Goal: Task Accomplishment & Management: Manage account settings

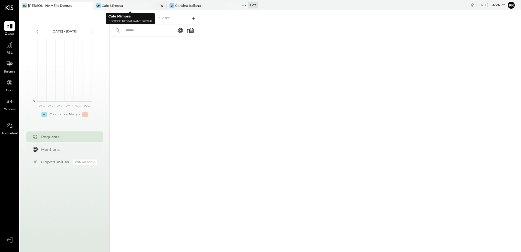
click at [162, 6] on icon at bounding box center [161, 5] width 7 height 7
click at [97, 6] on icon at bounding box center [96, 5] width 7 height 7
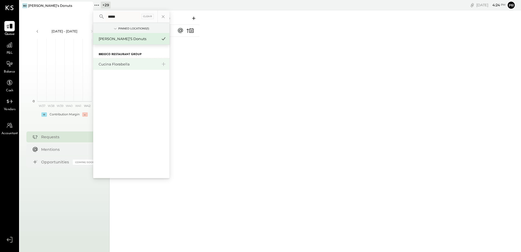
type input "*****"
click at [109, 63] on div "Cucina Florabella" at bounding box center [128, 64] width 59 height 5
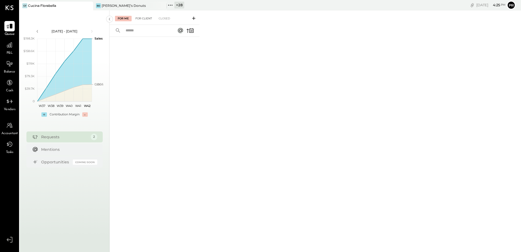
click at [147, 18] on div "For Client" at bounding box center [144, 18] width 22 height 5
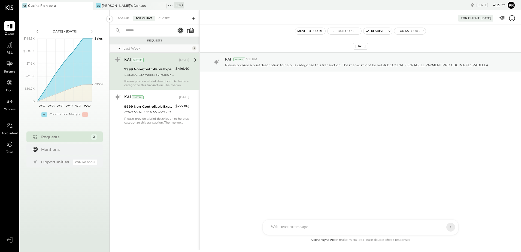
click at [193, 18] on icon at bounding box center [193, 18] width 5 height 5
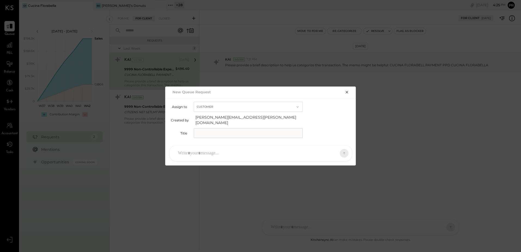
click at [213, 131] on input "text" at bounding box center [248, 133] width 109 height 10
type input "**********"
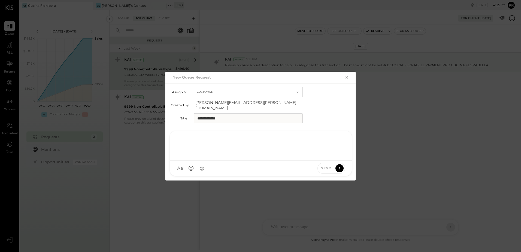
click at [215, 151] on div at bounding box center [260, 145] width 171 height 22
click at [341, 165] on icon at bounding box center [339, 167] width 5 height 5
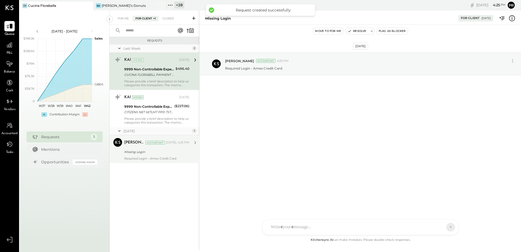
click at [162, 150] on div "Missing Login" at bounding box center [155, 151] width 63 height 5
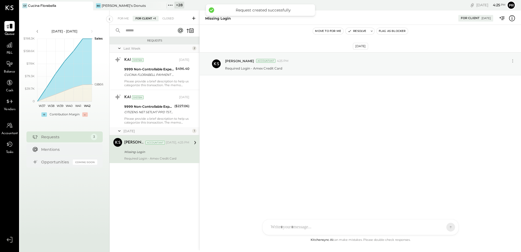
click at [396, 29] on button "Flag as Blocker" at bounding box center [391, 31] width 31 height 7
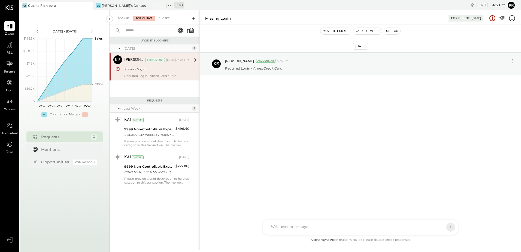
click at [192, 17] on icon at bounding box center [193, 18] width 5 height 5
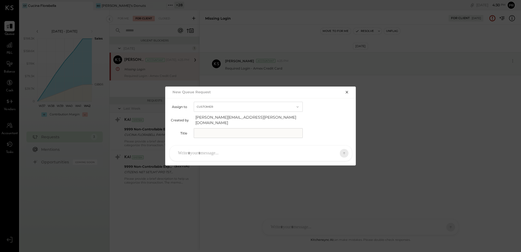
click at [215, 128] on input "text" at bounding box center [248, 133] width 109 height 10
type input "**********"
click at [222, 151] on div at bounding box center [255, 153] width 161 height 12
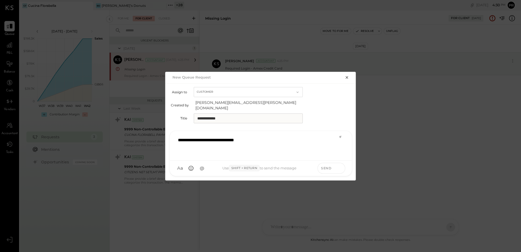
click at [341, 165] on icon at bounding box center [339, 167] width 5 height 5
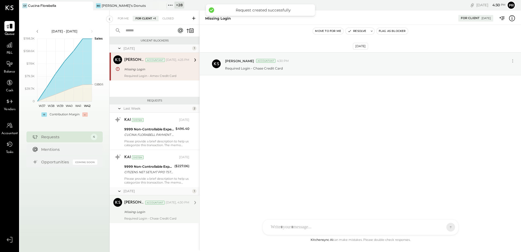
click at [191, 213] on div "[PERSON_NAME] Accountant [PERSON_NAME] Accountant [DATE], 4:30 PM Missing Login…" at bounding box center [154, 209] width 90 height 28
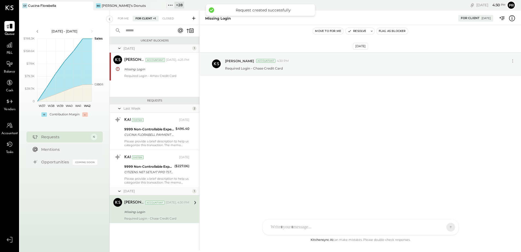
click at [401, 30] on button "Flag as Blocker" at bounding box center [391, 31] width 31 height 7
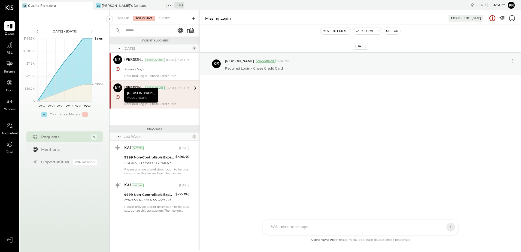
click at [195, 18] on icon at bounding box center [193, 18] width 5 height 5
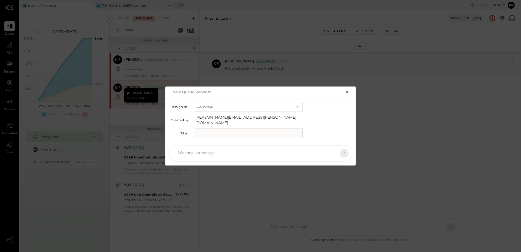
click at [218, 132] on input "text" at bounding box center [248, 133] width 109 height 10
type input "**********"
click at [205, 151] on div at bounding box center [255, 153] width 161 height 12
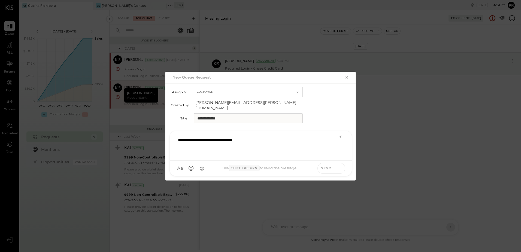
click at [340, 165] on icon at bounding box center [339, 167] width 5 height 5
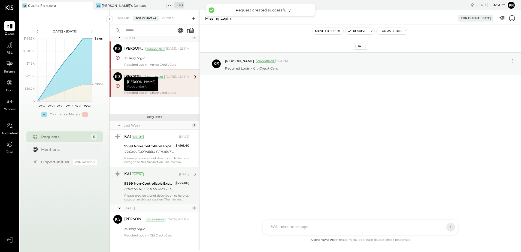
scroll to position [16, 0]
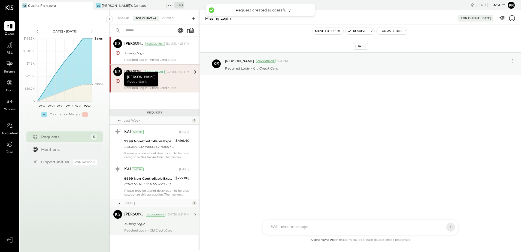
click at [174, 228] on div "Required Login - Citi Credit Card" at bounding box center [156, 230] width 65 height 4
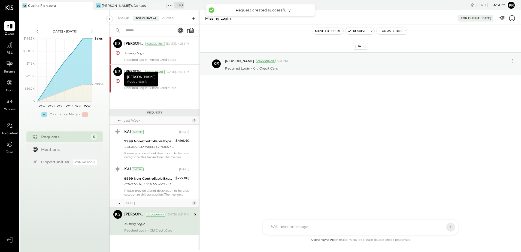
click at [390, 31] on button "Flag as Blocker" at bounding box center [391, 31] width 31 height 7
